Goal: Find contact information: Find contact information

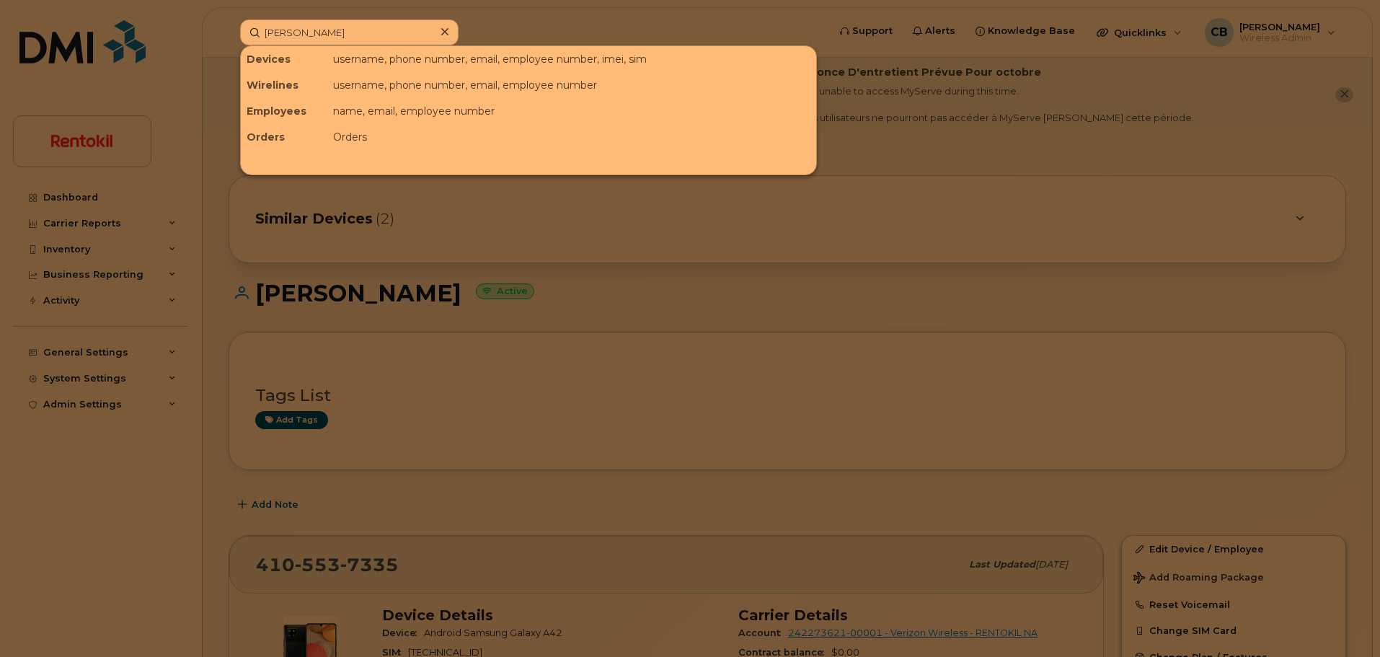
scroll to position [61, 0]
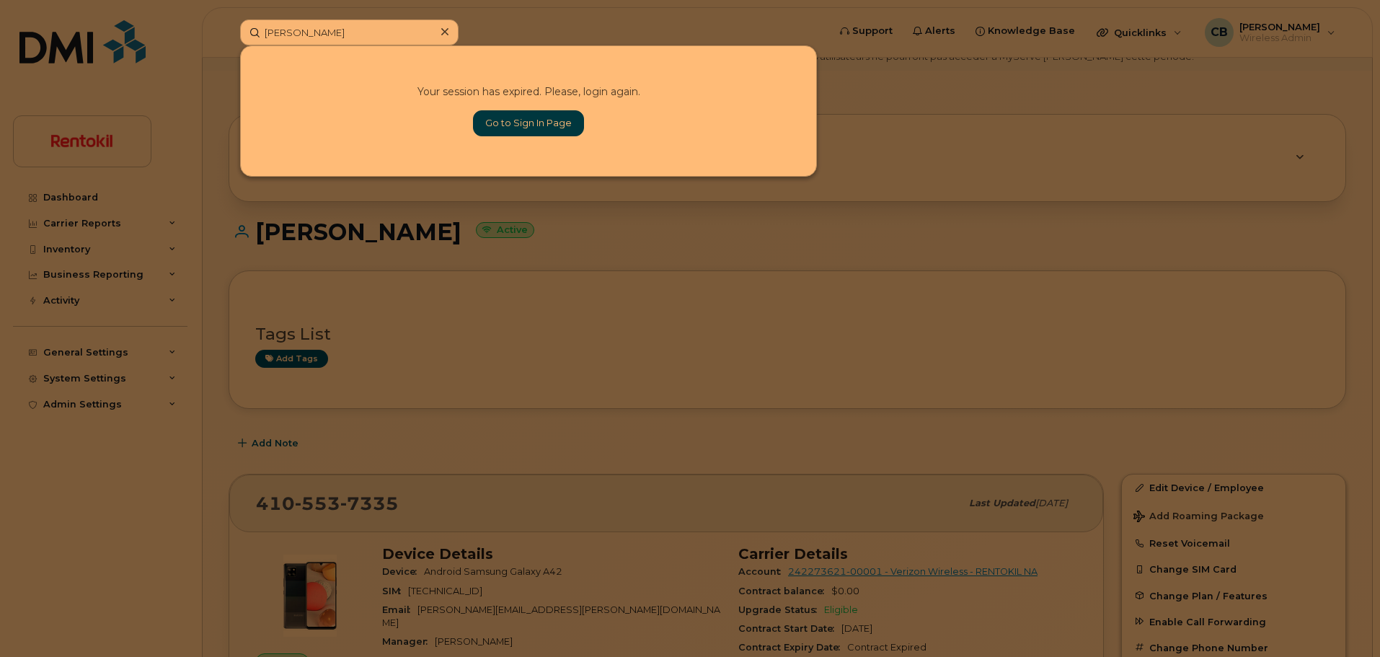
type input "Kristopher Parker"
click at [523, 116] on link "Go to Sign In Page" at bounding box center [528, 123] width 111 height 26
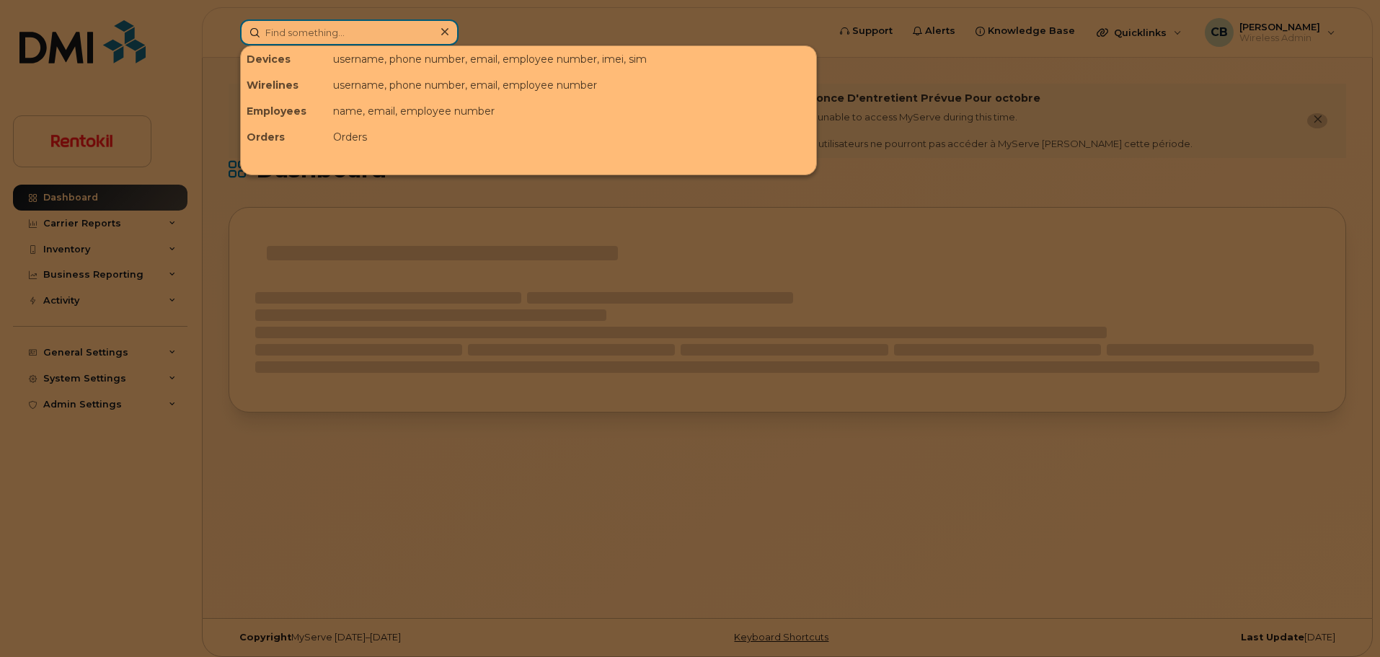
drag, startPoint x: 314, startPoint y: 43, endPoint x: 309, endPoint y: 37, distance: 7.7
click at [314, 43] on input at bounding box center [349, 32] width 218 height 26
paste input "Kristopher Parker"
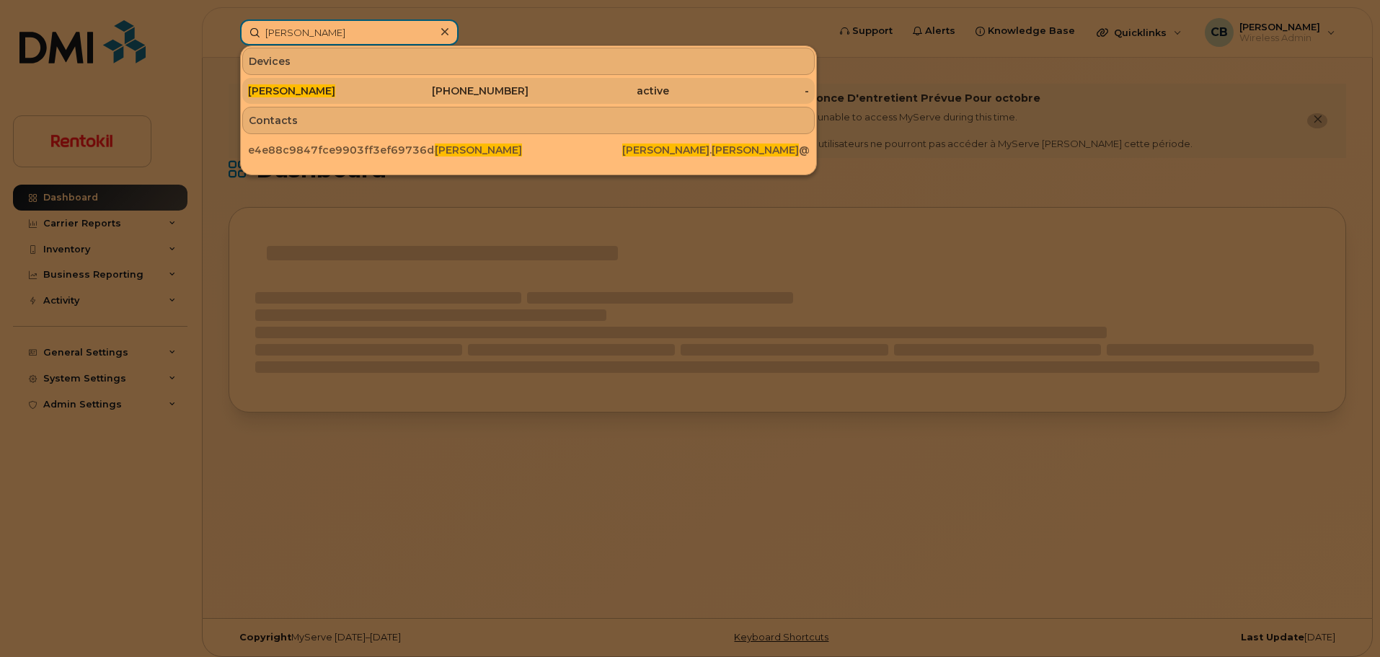
type input "Kristopher Parker"
click at [333, 87] on span "KRISTOPHER PARKER" at bounding box center [291, 90] width 87 height 13
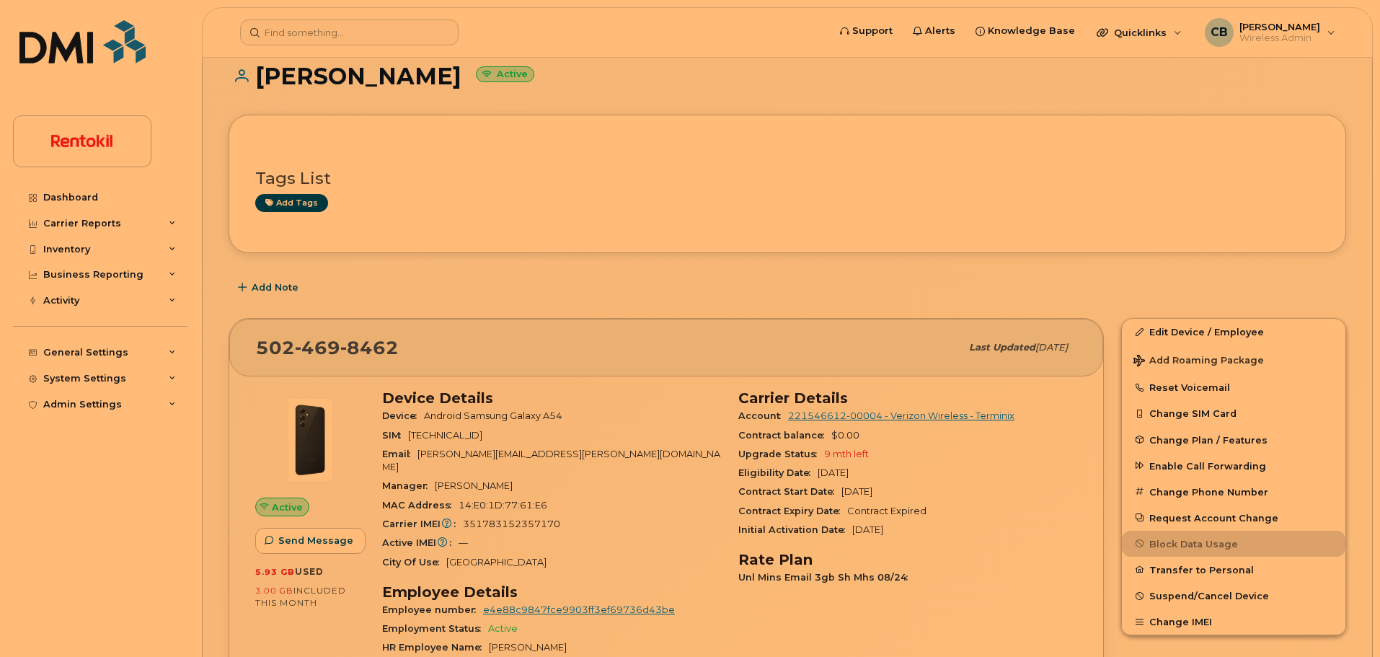
scroll to position [95, 0]
click at [511, 518] on span "351783152357170" at bounding box center [511, 523] width 97 height 11
copy span "351783152357170"
click at [277, 348] on span "502 469 8462" at bounding box center [327, 347] width 143 height 22
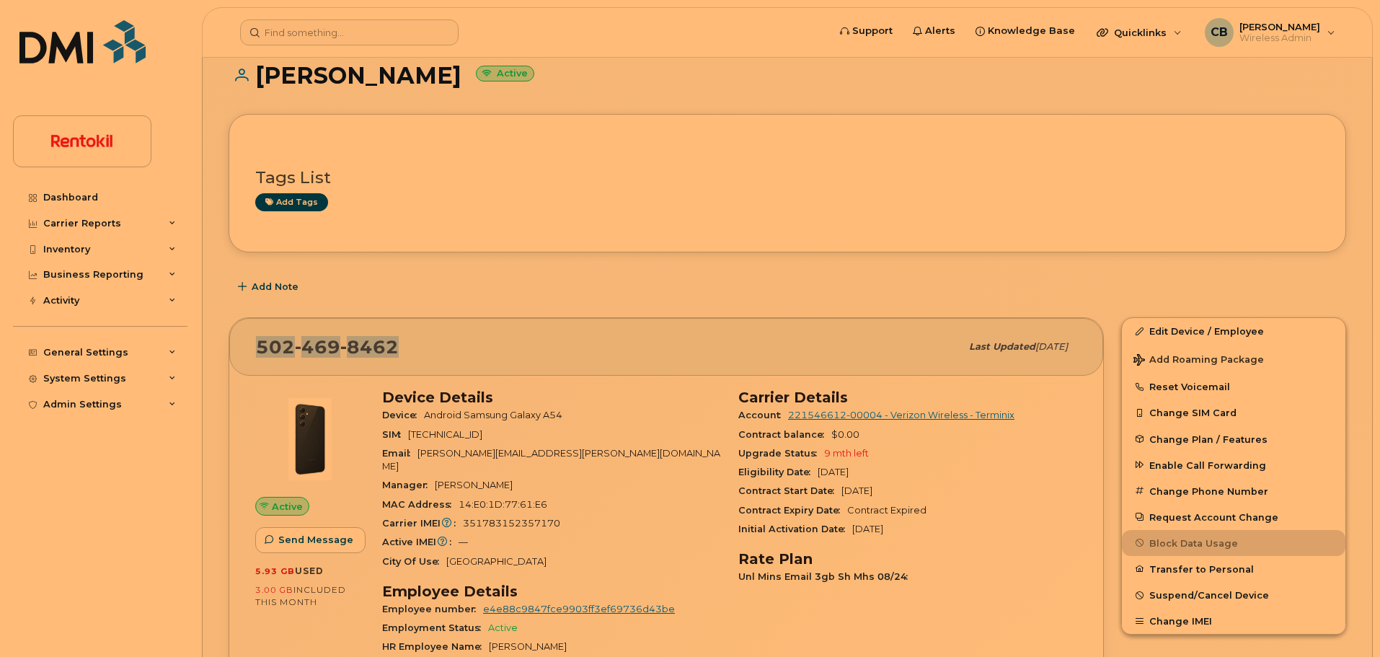
drag, startPoint x: 277, startPoint y: 348, endPoint x: 355, endPoint y: 338, distance: 79.1
click at [355, 338] on span "502 469 8462" at bounding box center [327, 347] width 143 height 22
copy span "502 469 8462"
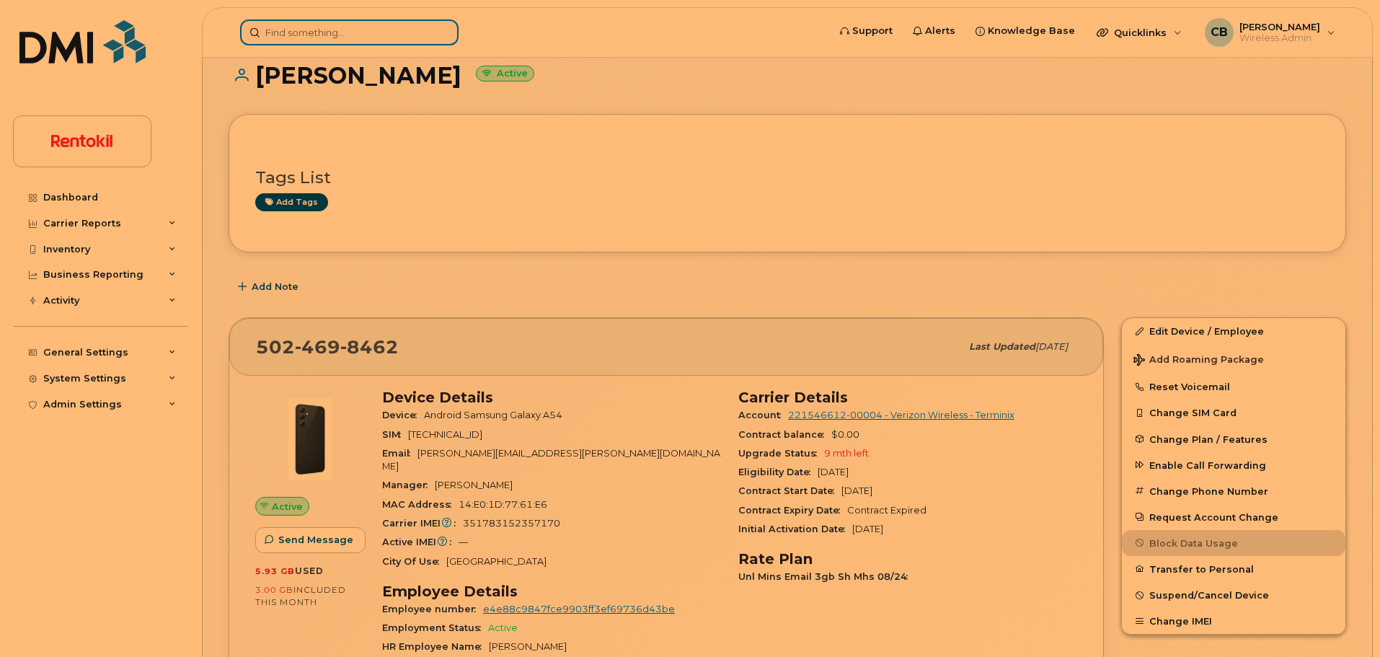
click at [352, 38] on input at bounding box center [349, 32] width 218 height 26
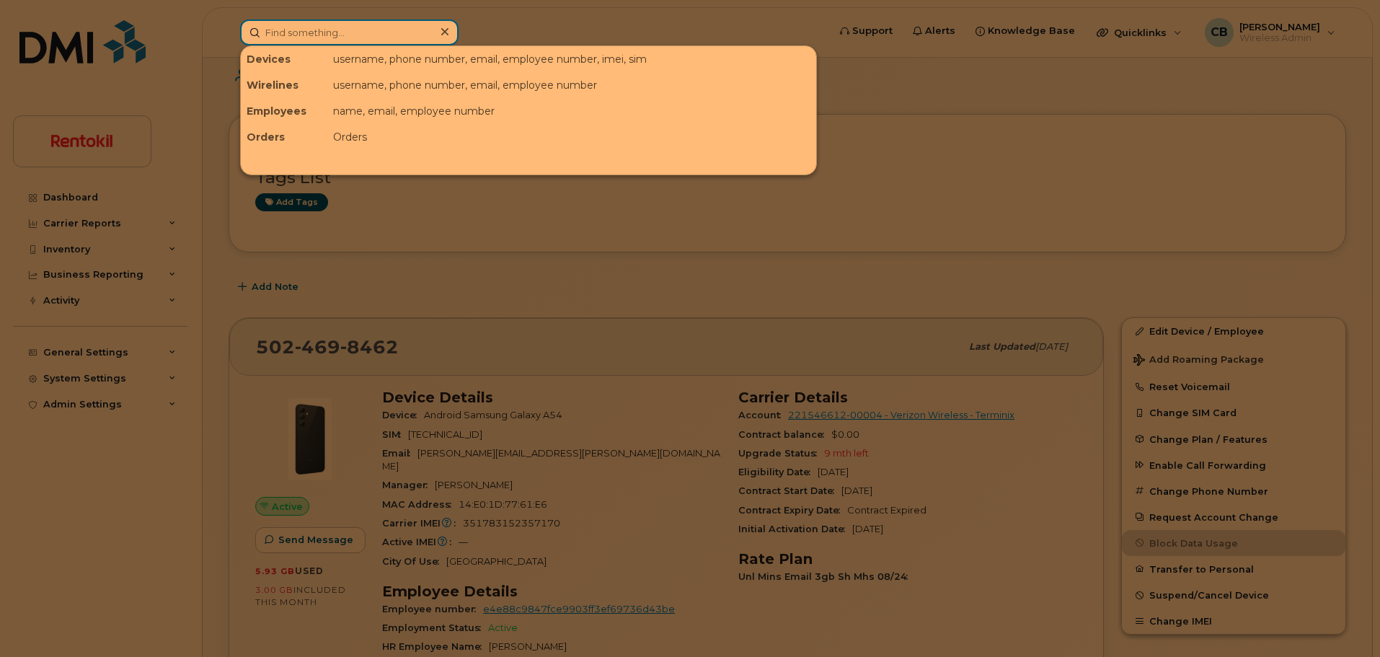
paste input "[PERSON_NAME]"
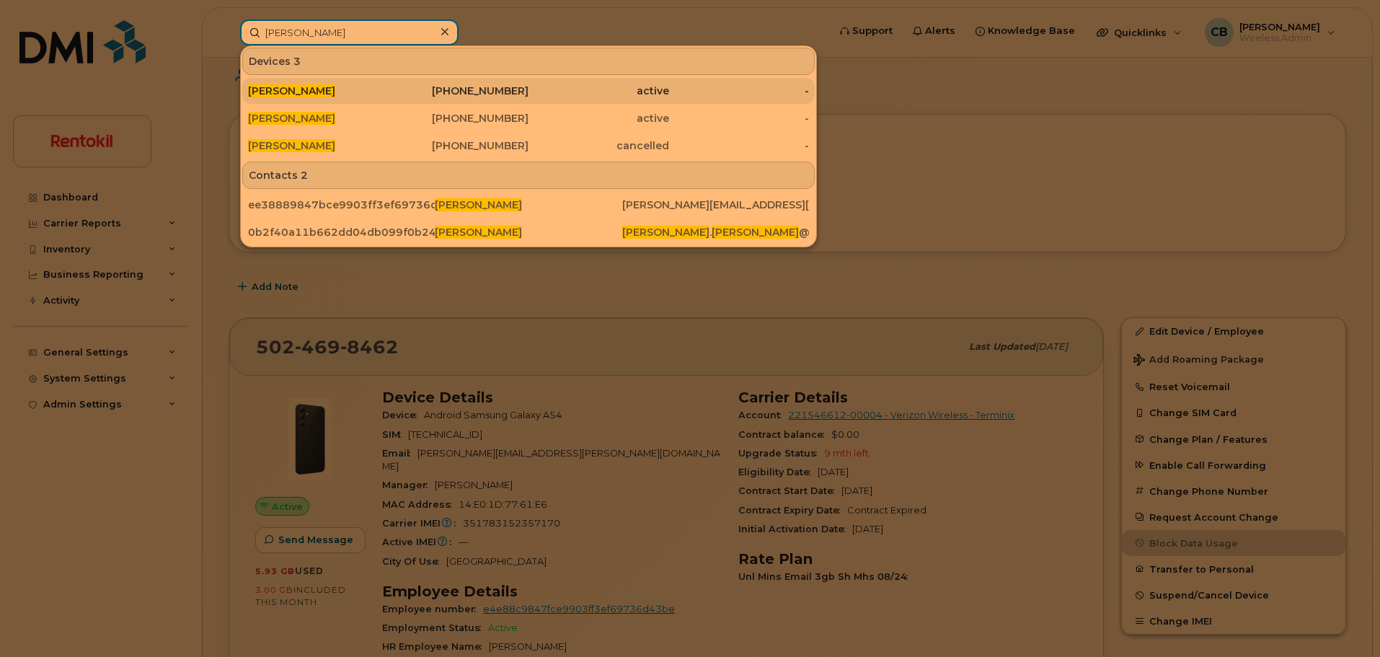
type input "[PERSON_NAME]"
click at [314, 89] on span "[PERSON_NAME]" at bounding box center [291, 90] width 87 height 13
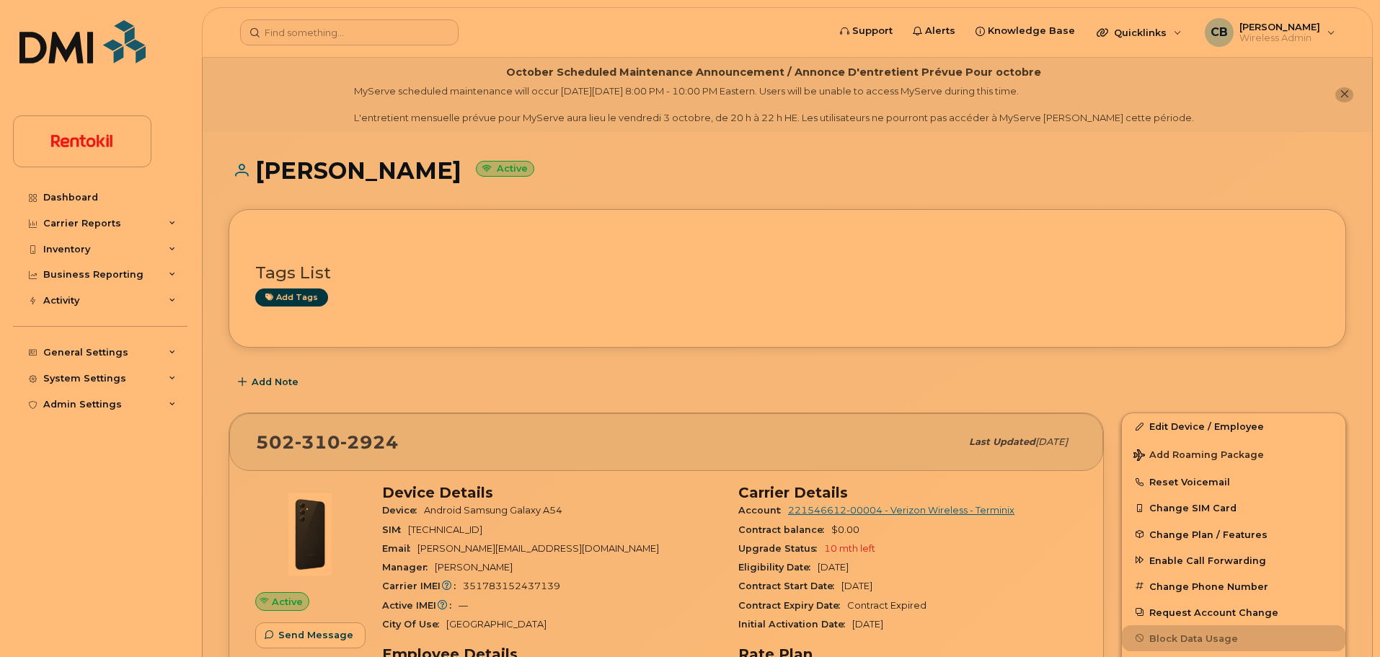
click at [277, 446] on span "[PHONE_NUMBER]" at bounding box center [327, 442] width 143 height 22
drag, startPoint x: 277, startPoint y: 446, endPoint x: 355, endPoint y: 441, distance: 78.1
click at [355, 441] on span "[PHONE_NUMBER]" at bounding box center [327, 442] width 143 height 22
copy span "[PHONE_NUMBER]"
